Goal: Task Accomplishment & Management: Complete application form

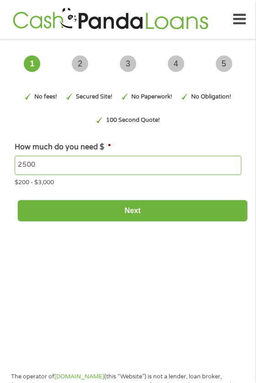
type input "EAIaIQobChMI2LrGr6H-jwMVkTMIBR3txCwxEAAYAyAAEgLuzvD_BwE"
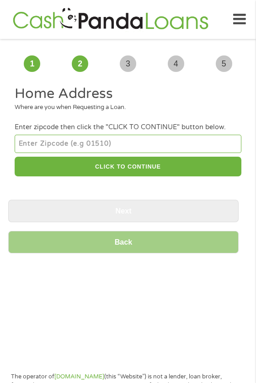
click at [136, 153] on input "number" at bounding box center [128, 144] width 227 height 18
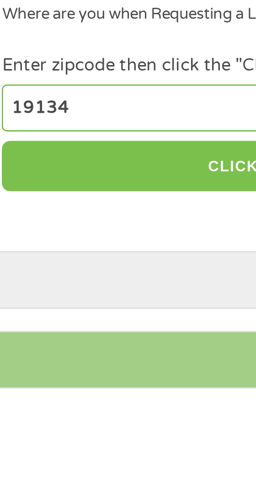
type input "19134"
click at [105, 176] on button "CLICK TO CONTINUE" at bounding box center [128, 167] width 227 height 20
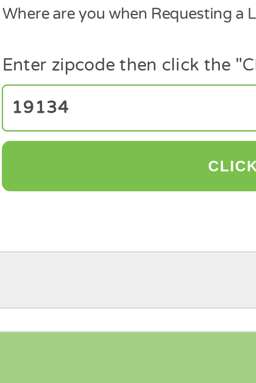
type input "19134"
type input "[GEOGRAPHIC_DATA]"
select select "[US_STATE]"
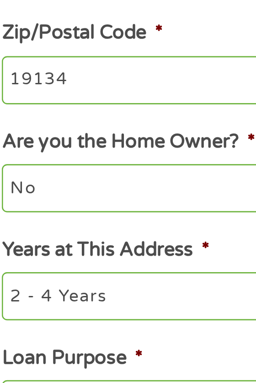
click at [48, 229] on input "Enter Your Street Address *" at bounding box center [128, 219] width 227 height 19
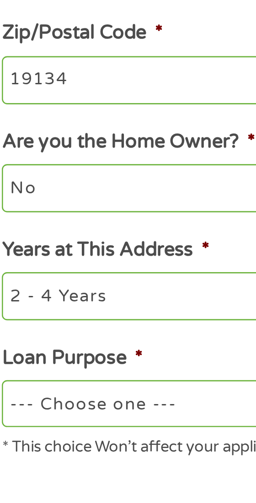
type input "[STREET_ADDRESS]"
click at [61, 272] on input "19134" at bounding box center [128, 262] width 227 height 19
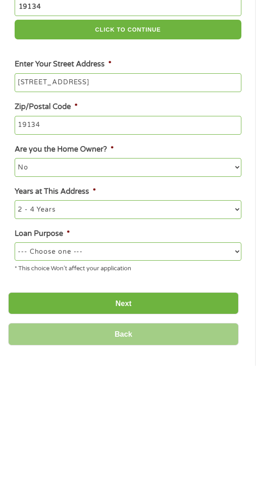
click at [141, 355] on select "1 Year or less 1 - 2 Years 2 - 4 Years Over 4 Years" at bounding box center [128, 346] width 227 height 18
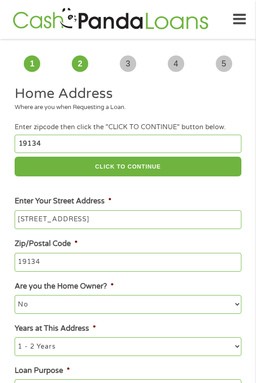
select select "12months"
click at [142, 397] on select "--- Choose one --- Pay Bills Debt Consolidation Home Improvement Major Purchase…" at bounding box center [128, 388] width 227 height 18
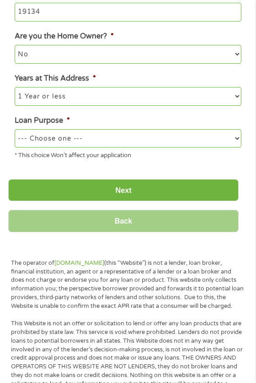
scroll to position [251, 0]
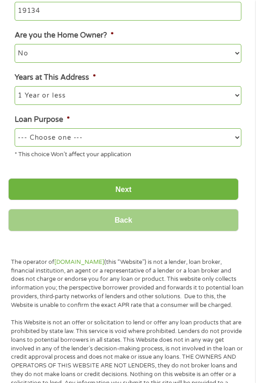
click at [149, 147] on select "--- Choose one --- Pay Bills Debt Consolidation Home Improvement Major Purchase…" at bounding box center [128, 137] width 227 height 18
select select "shorttermcash"
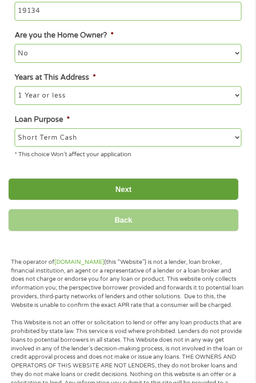
click at [132, 201] on input "Next" at bounding box center [123, 189] width 231 height 22
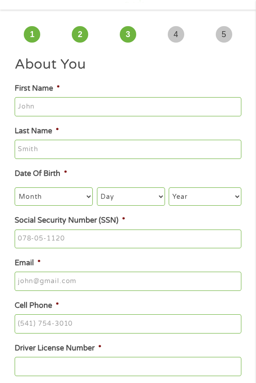
scroll to position [0, 0]
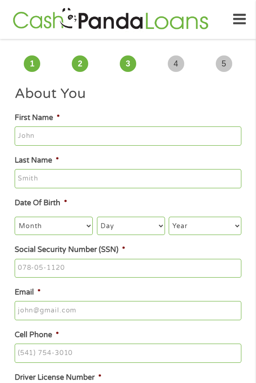
click at [98, 141] on input "First Name *" at bounding box center [128, 135] width 227 height 19
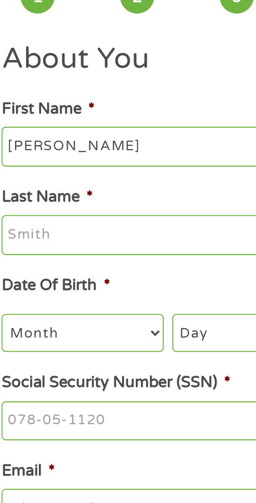
type input "[PERSON_NAME]"
click at [60, 188] on input "Last Name *" at bounding box center [128, 178] width 227 height 19
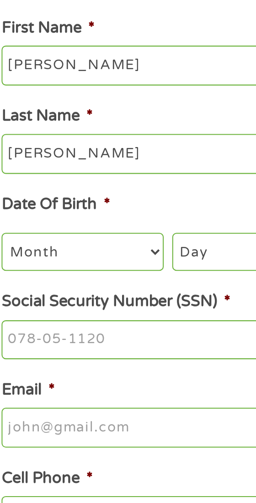
type input "[PERSON_NAME]"
click at [54, 235] on select "Month 1 2 3 4 5 6 7 8 9 10 11 12" at bounding box center [54, 226] width 78 height 18
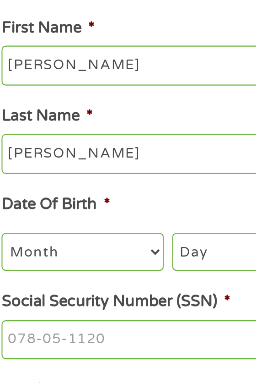
select select "9"
click at [117, 235] on select "Day 1 2 3 4 5 6 7 8 9 10 11 12 13 14 15 16 17 18 19 20 21 22 23 24 25 26 27 28 …" at bounding box center [131, 226] width 68 height 18
select select "5"
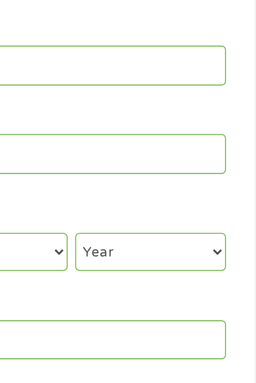
click at [204, 235] on select "Year [DATE] 2006 2005 2004 2003 2002 2001 2000 1999 1998 1997 1996 1995 1994 19…" at bounding box center [205, 226] width 73 height 18
select select "1966"
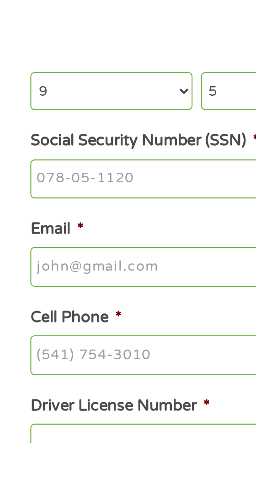
scroll to position [13, 0]
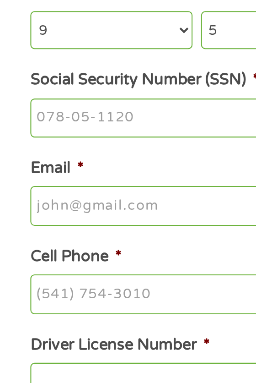
click at [32, 265] on input "Social Security Number (SSN) *" at bounding box center [128, 255] width 227 height 19
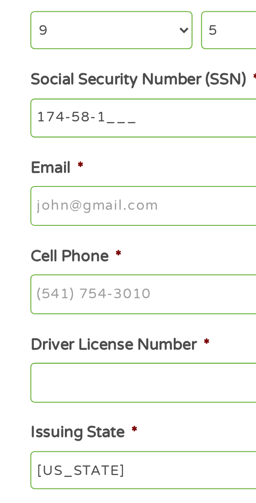
type input "[PHONE_NUMBER]__"
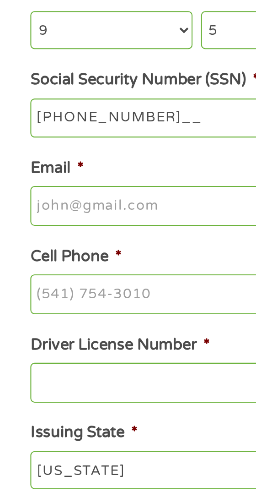
click at [67, 307] on input "Email *" at bounding box center [128, 297] width 227 height 19
click at [33, 265] on input "Social Security Number (SSN) *" at bounding box center [128, 255] width 227 height 19
type input "174-58-1838"
click at [42, 307] on input "Email *" at bounding box center [128, 297] width 227 height 19
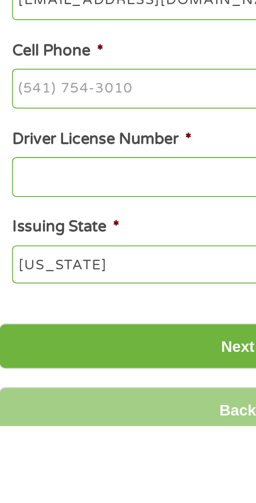
type input "[EMAIL_ADDRESS][DOMAIN_NAME]"
click at [29, 350] on input "Cell Phone *" at bounding box center [128, 340] width 227 height 19
type input "[PHONE_NUMBER]"
click at [60, 392] on input "Driver License Number *" at bounding box center [128, 382] width 227 height 19
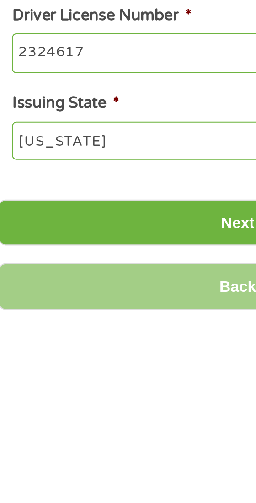
type input "2324617"
click at [46, 416] on select "[US_STATE] [US_STATE] [US_STATE] [US_STATE] [US_STATE] [US_STATE] [US_STATE] [U…" at bounding box center [128, 406] width 227 height 18
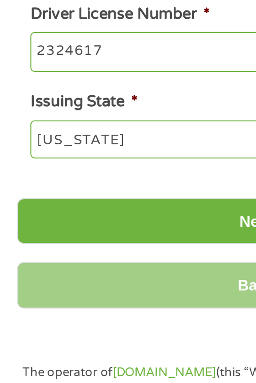
scroll to position [173, 0]
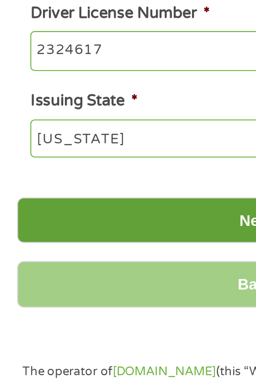
click at [115, 316] on input "Next" at bounding box center [123, 305] width 231 height 22
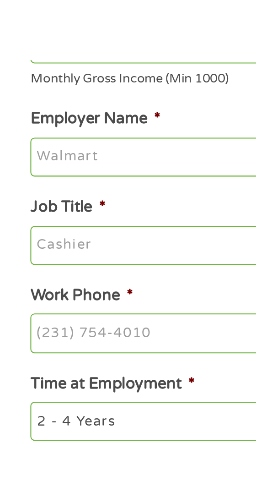
scroll to position [0, 0]
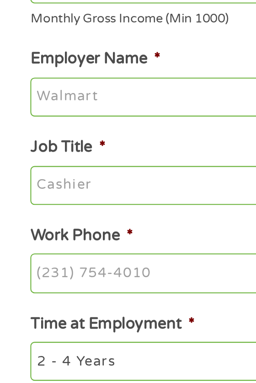
click at [33, 200] on input "Your Total Monthly Income *" at bounding box center [128, 190] width 227 height 19
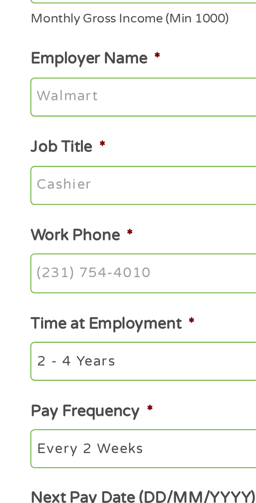
click at [48, 255] on input "Employer Name *" at bounding box center [128, 245] width 227 height 19
type input "Disability"
click at [55, 298] on input "Job Title *" at bounding box center [128, 287] width 227 height 19
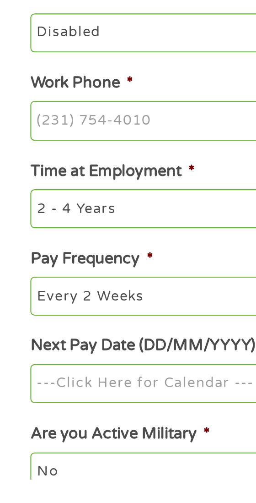
type input "Disabled"
click at [68, 255] on input "Disability" at bounding box center [128, 245] width 227 height 19
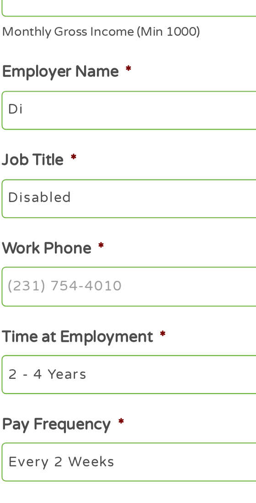
type input "D"
click at [47, 298] on input "Disabled" at bounding box center [128, 287] width 227 height 19
click at [53, 255] on input "Self" at bounding box center [128, 245] width 227 height 19
type input "Self n disability"
click at [75, 298] on input "Disabled" at bounding box center [128, 287] width 227 height 19
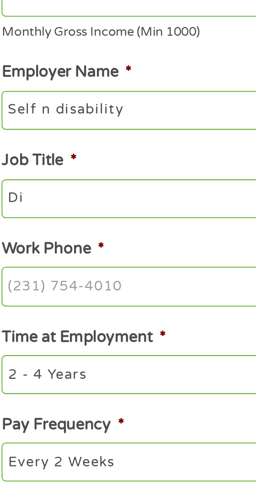
type input "D"
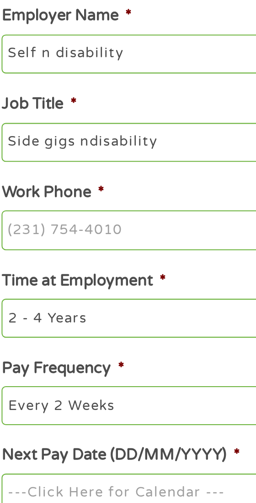
click at [59, 298] on input "Side gigs ndisability" at bounding box center [128, 287] width 227 height 19
click at [66, 298] on input "Side gigs ndisability" at bounding box center [128, 287] width 227 height 19
click at [58, 298] on input "Side gigs ndisability" at bounding box center [128, 287] width 227 height 19
click at [60, 298] on input "Side gigs ndisability" at bounding box center [128, 287] width 227 height 19
type input "Side gigs n disability"
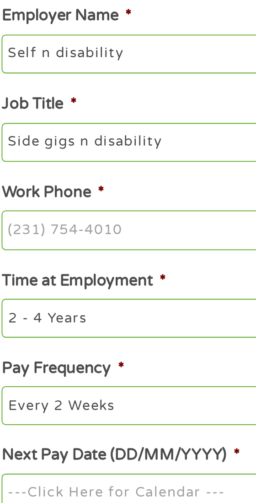
click at [50, 340] on input "Work Phone *" at bounding box center [128, 330] width 227 height 19
type input "[PHONE_NUMBER]"
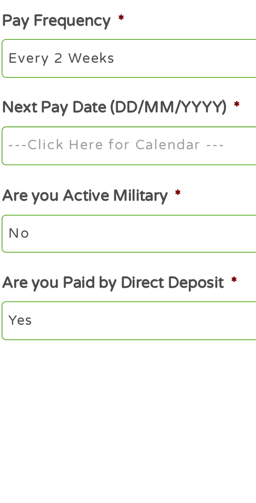
click at [109, 334] on select "--- Choose one --- 1 Year or less 1 - 2 Years 2 - 4 Years Over 4 Years" at bounding box center [128, 325] width 227 height 18
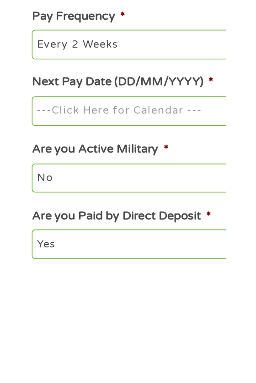
scroll to position [48, 0]
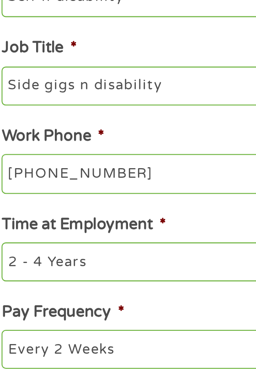
select select "60months"
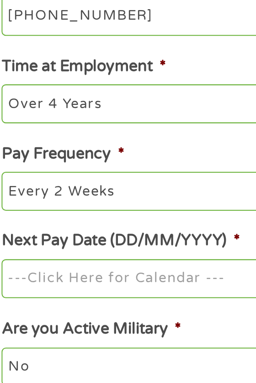
scroll to position [125, 0]
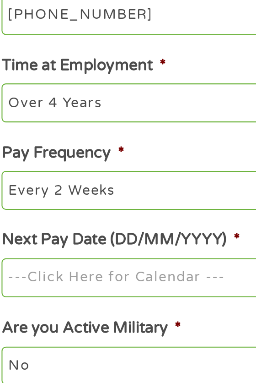
click at [92, 299] on select "--- Choose one --- Every 2 Weeks Every Week Monthly Semi-Monthly" at bounding box center [128, 290] width 227 height 18
select select "weekly"
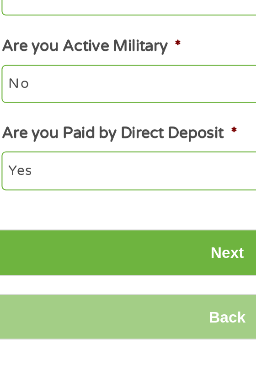
scroll to position [304, 0]
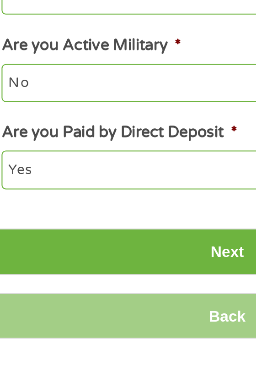
click at [115, 163] on input "Next Pay Date (DD/MM/YYYY) *" at bounding box center [128, 152] width 227 height 19
click at [33, 163] on input "[DATE]" at bounding box center [128, 152] width 227 height 19
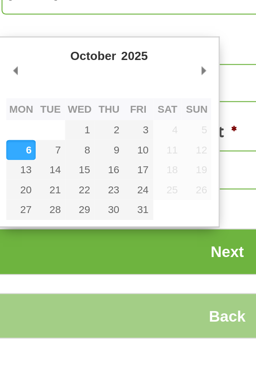
type input "[DATE]"
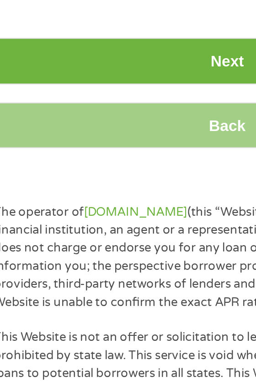
scroll to position [354, 0]
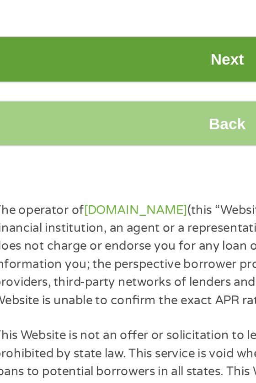
click at [127, 238] on input "Next" at bounding box center [123, 227] width 231 height 22
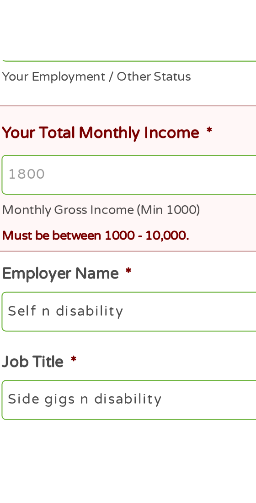
scroll to position [0, 0]
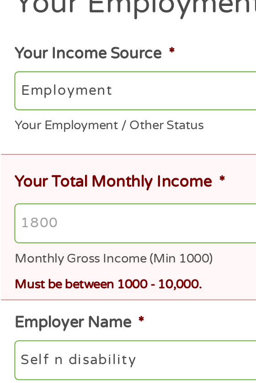
click at [36, 252] on input "Your Total Monthly Income *" at bounding box center [131, 242] width 233 height 19
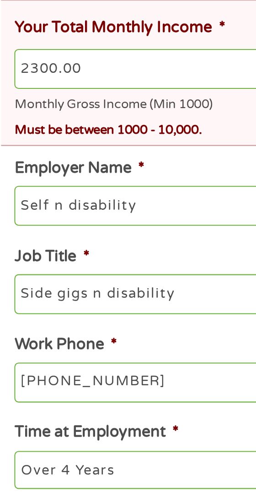
type input "2300.00"
click at [59, 318] on input "Self n disability" at bounding box center [128, 308] width 227 height 19
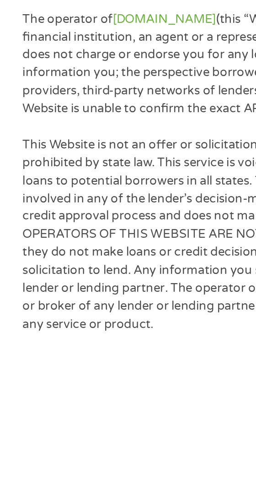
scroll to position [369, 0]
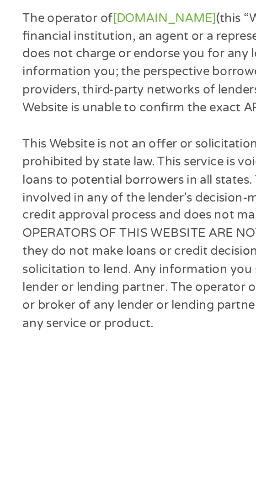
click at [115, 286] on input "Next" at bounding box center [123, 275] width 231 height 22
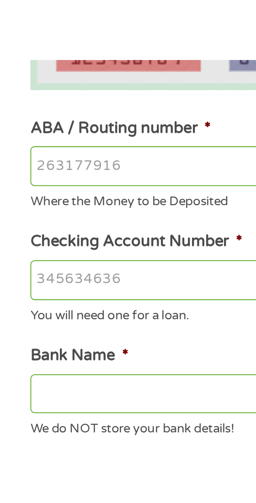
scroll to position [0, 0]
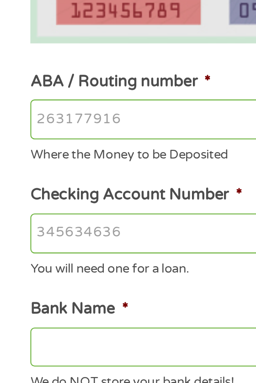
click at [37, 265] on input "ABA / Routing number *" at bounding box center [128, 255] width 227 height 19
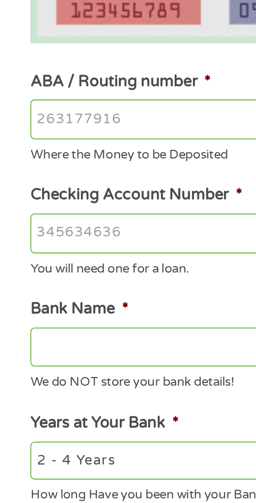
type input "031101279"
type input "THE BANCORP BANK"
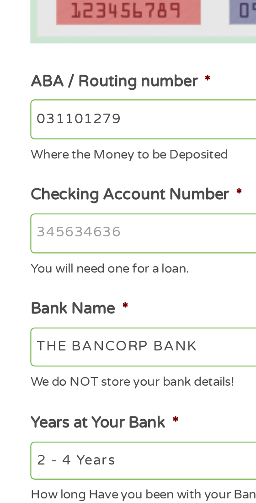
type input "031101279"
click at [48, 321] on input "Checking Account Number *" at bounding box center [128, 310] width 227 height 19
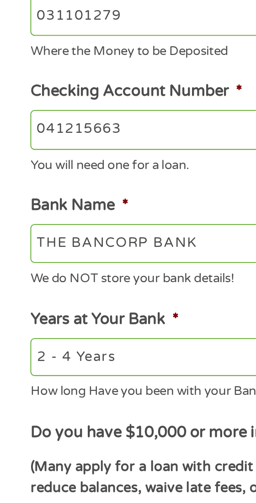
scroll to position [2, 0]
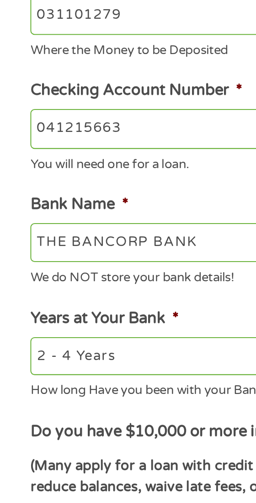
click at [78, 318] on input "041215663" at bounding box center [128, 308] width 227 height 19
type input "0"
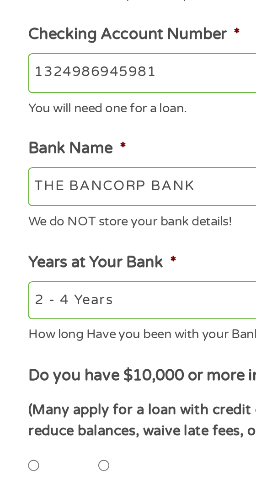
type input "1324986945981"
click at [109, 373] on input "THE BANCORP BANK" at bounding box center [128, 363] width 227 height 19
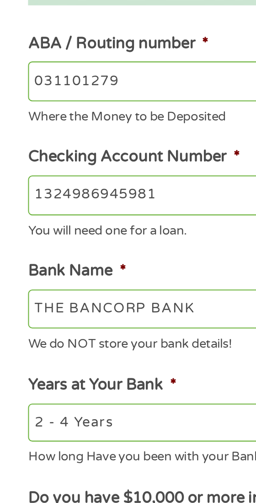
click at [81, 259] on input "031101279" at bounding box center [128, 253] width 227 height 19
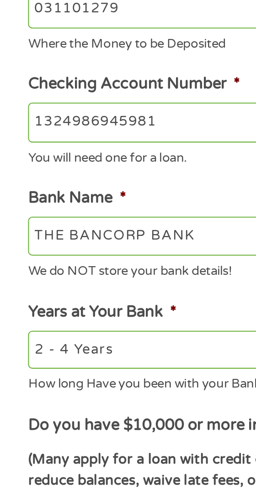
click at [107, 373] on input "THE BANCORP BANK" at bounding box center [128, 363] width 227 height 19
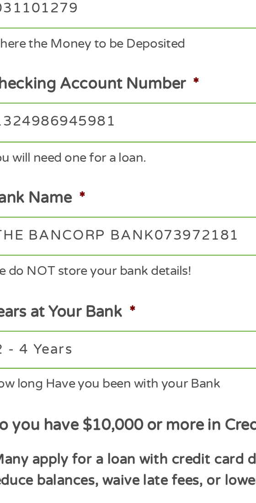
type input "THE BANCORP BANK073972181"
click at [101, 318] on input "1324986945981" at bounding box center [128, 308] width 227 height 19
type input "132"
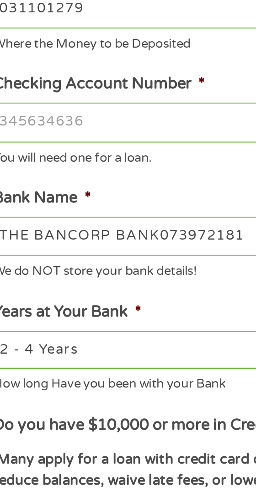
click at [74, 318] on input "Checking Account Number *" at bounding box center [128, 308] width 227 height 19
click at [44, 318] on input "Checking Account Number *" at bounding box center [128, 308] width 227 height 19
click at [136, 373] on input "THE BANCORP BANK073972181" at bounding box center [128, 363] width 227 height 19
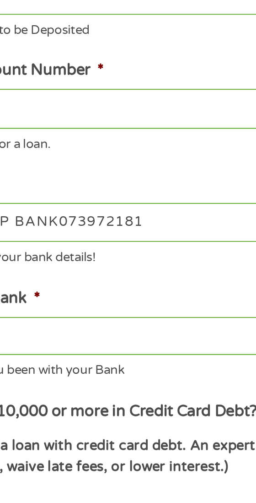
click at [154, 373] on input "THE BANCORP BANK073972181" at bounding box center [128, 363] width 227 height 19
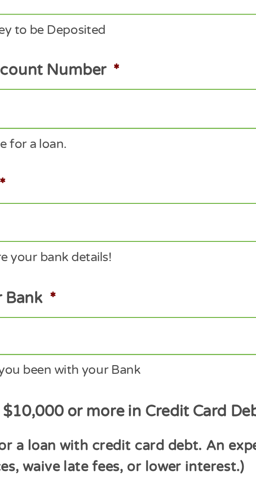
type input "THE"
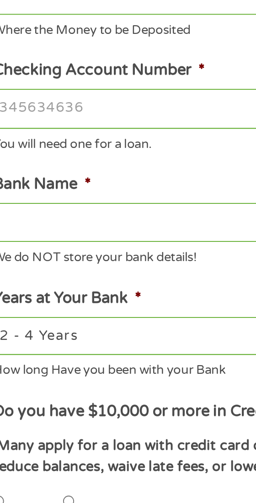
click at [42, 318] on input "Checking Account Number *" at bounding box center [128, 308] width 227 height 19
click at [49, 318] on input "Checking Account Number *" at bounding box center [128, 308] width 227 height 19
click at [63, 318] on input "Checking Account Number *" at bounding box center [128, 308] width 227 height 19
click at [25, 318] on input "Checking Account Number *" at bounding box center [128, 308] width 227 height 19
click at [70, 373] on input "Bank Name *" at bounding box center [128, 363] width 227 height 19
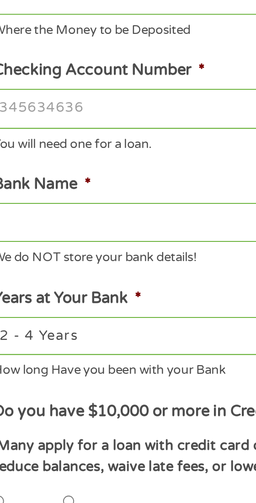
click at [26, 318] on input "Checking Account Number *" at bounding box center [128, 308] width 227 height 19
click at [44, 318] on input "Checking Account Number *" at bounding box center [128, 308] width 227 height 19
click at [54, 318] on input "Checking Account Number *" at bounding box center [128, 308] width 227 height 19
click at [82, 318] on input "Checking Account Number *" at bounding box center [128, 308] width 227 height 19
type input "1324986945981"
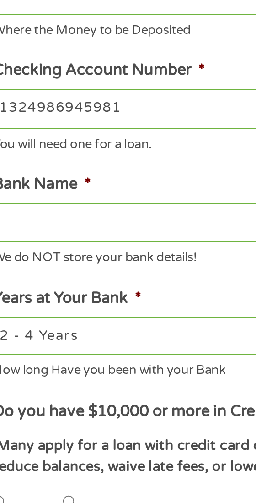
click at [48, 373] on input "Bank Name *" at bounding box center [128, 363] width 227 height 19
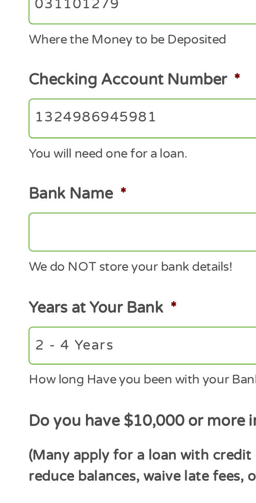
click at [55, 373] on input "Bank Name *" at bounding box center [128, 363] width 227 height 19
click at [57, 373] on input "Bank Name *" at bounding box center [128, 363] width 227 height 19
click at [44, 373] on input "Methoath" at bounding box center [128, 363] width 227 height 19
click at [62, 373] on input "ath" at bounding box center [128, 363] width 227 height 19
type input "a"
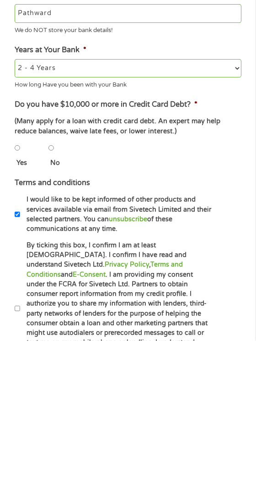
scroll to position [207, 0]
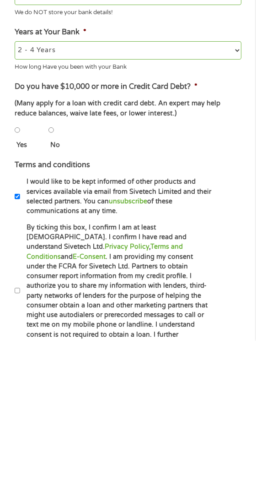
type input "Pathward"
click at [58, 313] on label "No" at bounding box center [58, 308] width 16 height 10
click at [54, 302] on input "No" at bounding box center [51, 292] width 5 height 18
radio input "true"
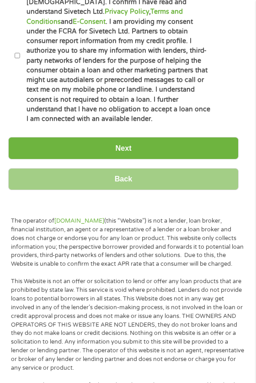
scroll to position [605, 0]
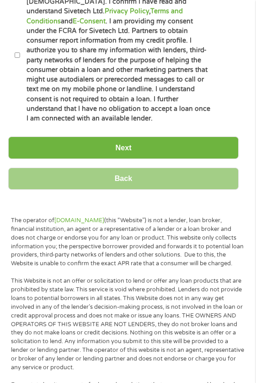
click at [17, 64] on input "By ticking this box, I confirm I am at least [DEMOGRAPHIC_DATA]. I confirm I ha…" at bounding box center [17, 55] width 5 height 18
checkbox input "true"
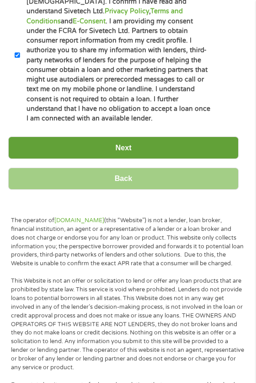
click at [177, 159] on input "Next" at bounding box center [123, 147] width 231 height 22
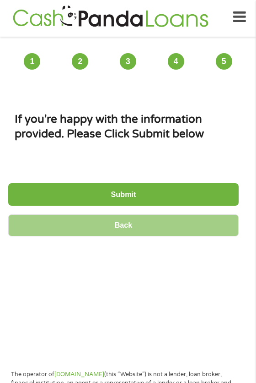
scroll to position [0, 0]
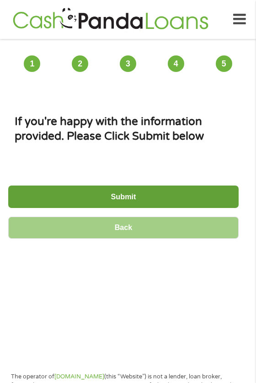
click at [127, 208] on input "Submit" at bounding box center [123, 196] width 231 height 22
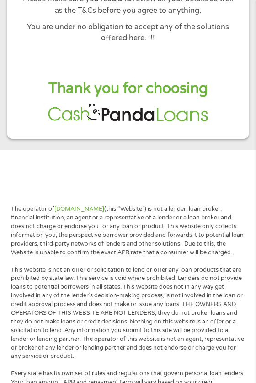
scroll to position [161, 0]
